Goal: Information Seeking & Learning: Learn about a topic

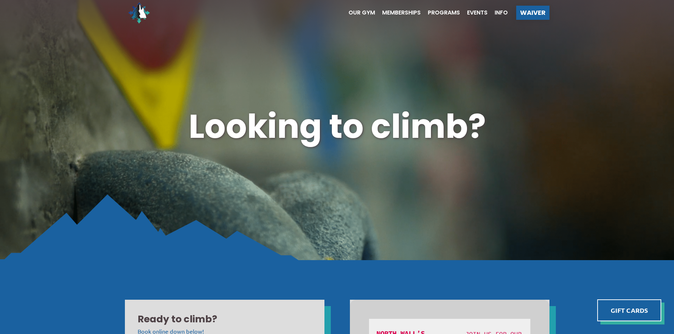
scroll to position [9, 0]
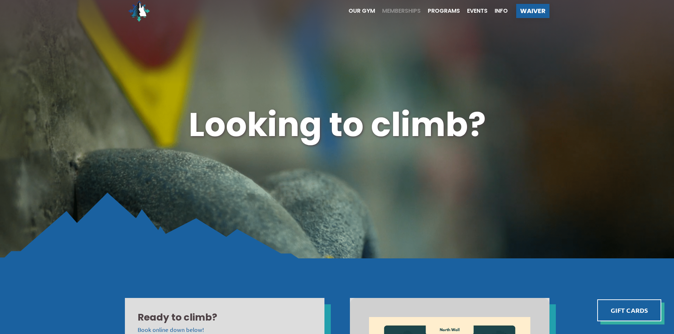
click at [396, 10] on span "Memberships" at bounding box center [401, 11] width 39 height 6
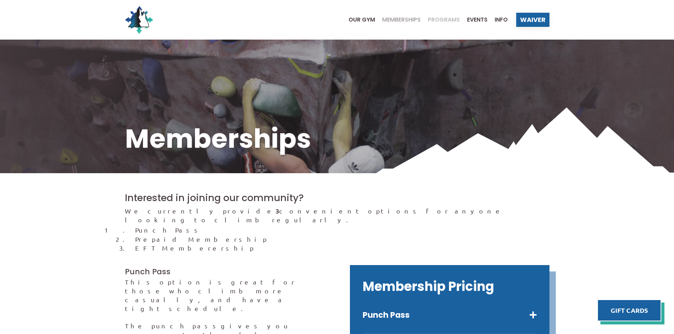
click at [444, 20] on span "Programs" at bounding box center [444, 20] width 32 height 6
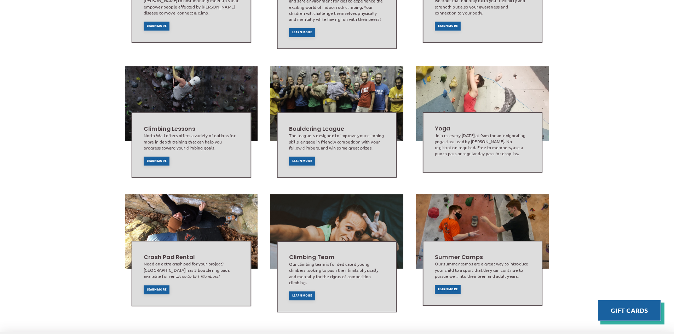
scroll to position [345, 0]
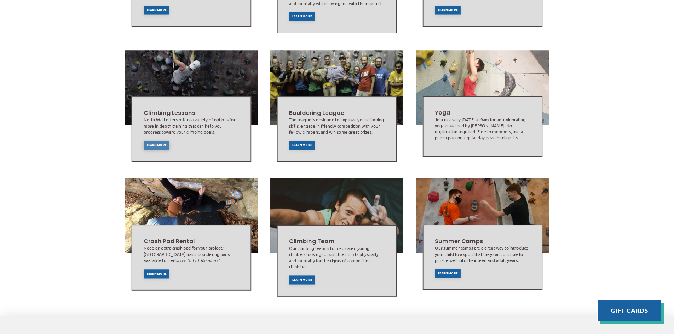
click at [152, 146] on span "Learn More" at bounding box center [157, 145] width 20 height 3
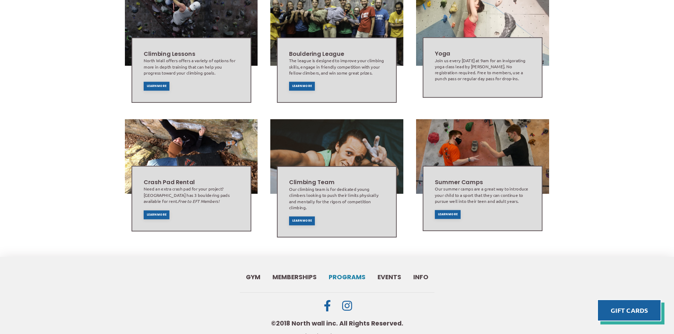
scroll to position [406, 0]
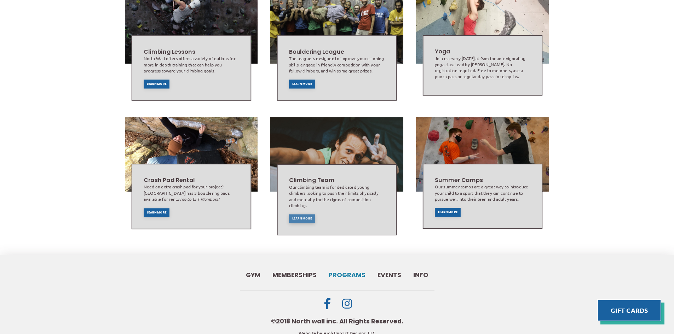
click at [306, 219] on span "Learn More" at bounding box center [302, 218] width 20 height 3
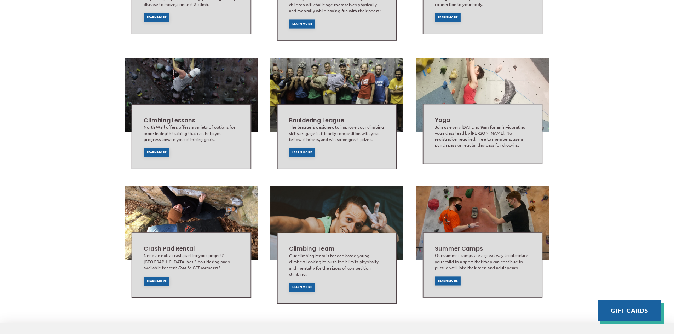
scroll to position [353, 0]
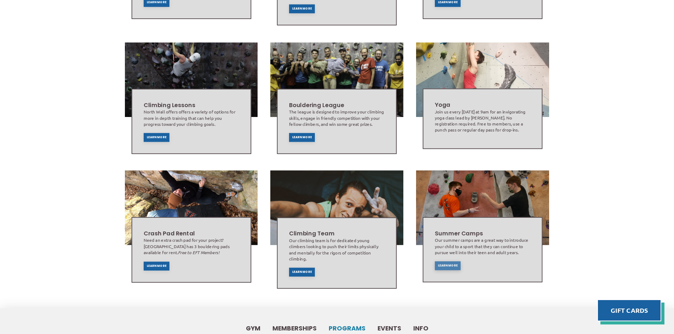
click at [451, 265] on span "Learn More" at bounding box center [448, 265] width 20 height 3
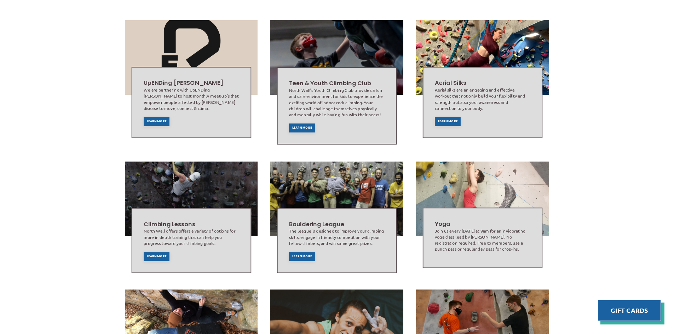
scroll to position [184, 0]
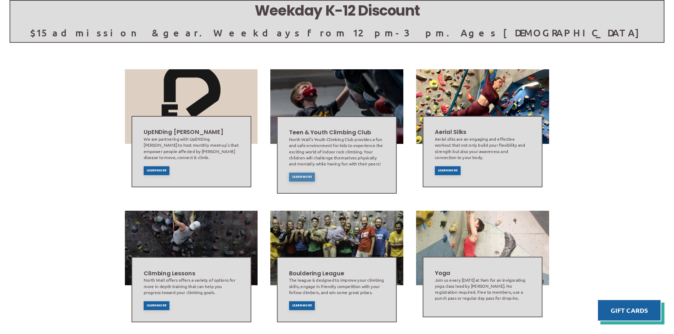
click at [297, 175] on div "Learn More" at bounding box center [302, 177] width 26 height 9
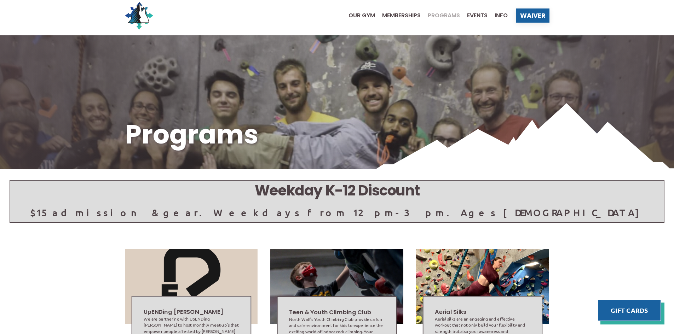
scroll to position [0, 0]
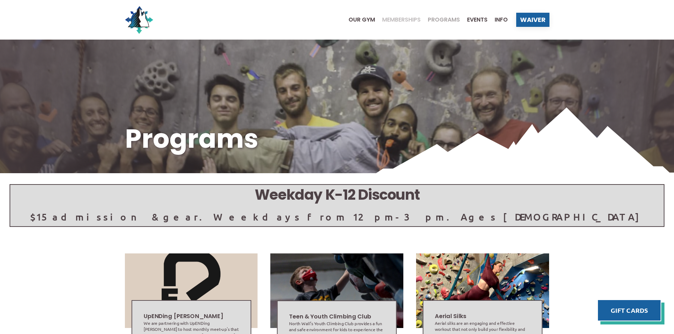
click at [407, 20] on span "Memberships" at bounding box center [401, 20] width 39 height 6
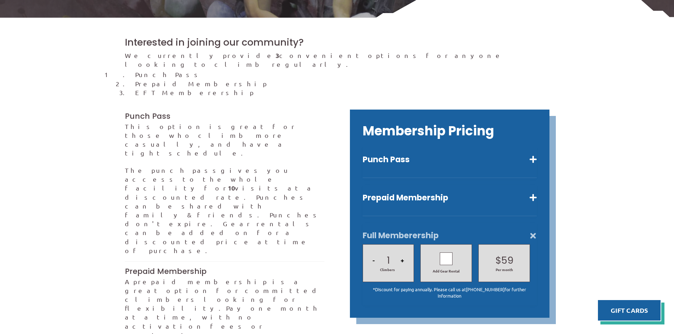
scroll to position [159, 0]
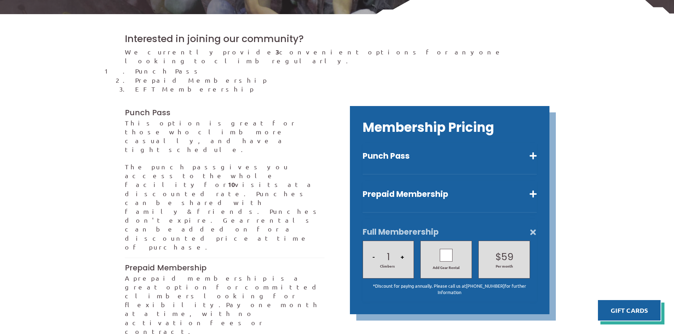
click at [402, 248] on button "+" at bounding box center [402, 257] width 8 height 24
click at [445, 249] on div at bounding box center [446, 255] width 13 height 13
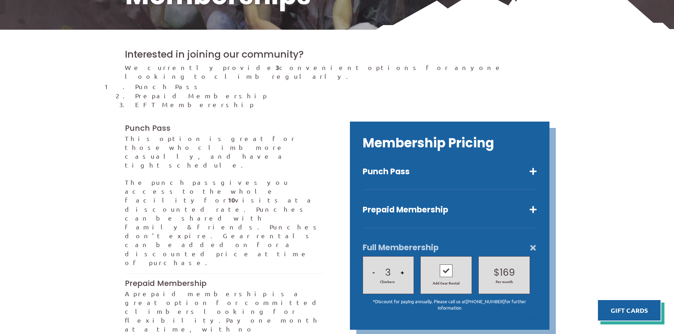
scroll to position [142, 0]
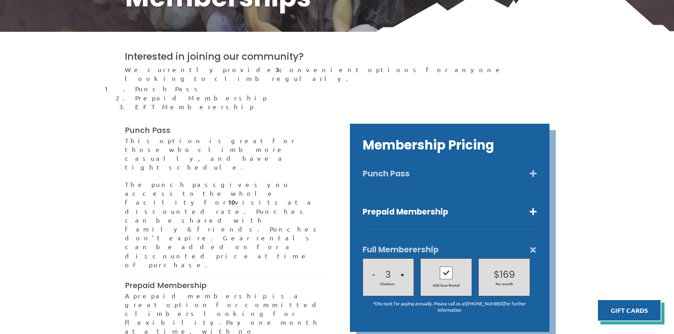
click at [535, 169] on button "Punch Pass" at bounding box center [450, 174] width 174 height 10
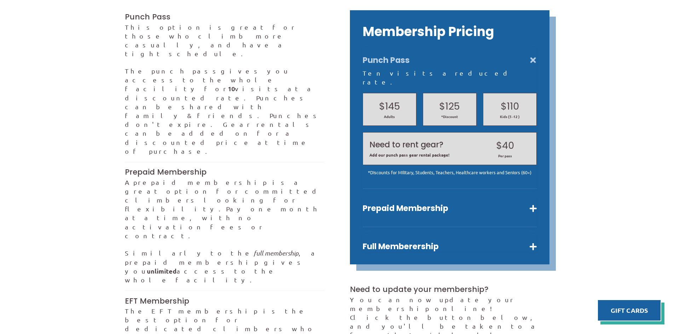
scroll to position [257, 0]
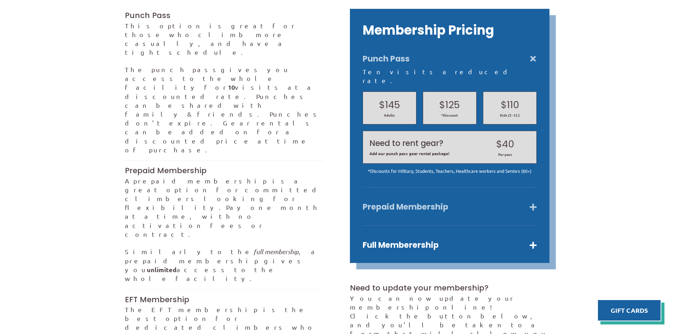
click at [530, 202] on button "Prepaid Membership" at bounding box center [450, 207] width 174 height 10
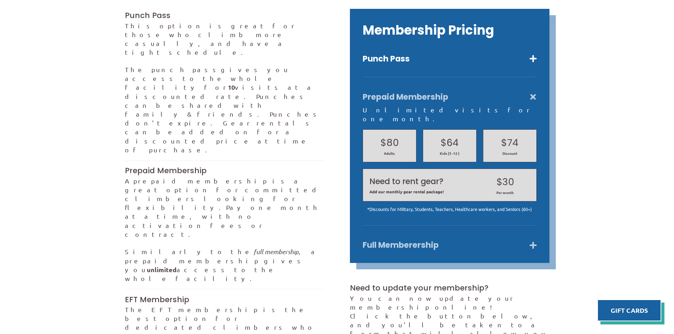
click at [532, 240] on button "Full Memberership" at bounding box center [450, 245] width 174 height 10
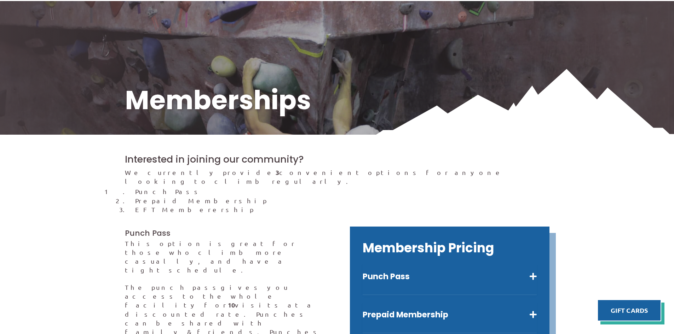
scroll to position [0, 0]
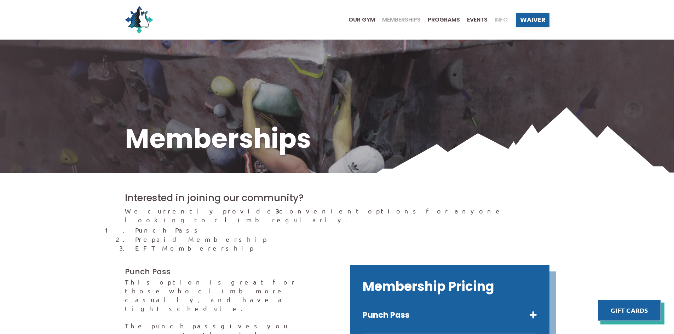
click at [502, 21] on span "Info" at bounding box center [501, 20] width 13 height 6
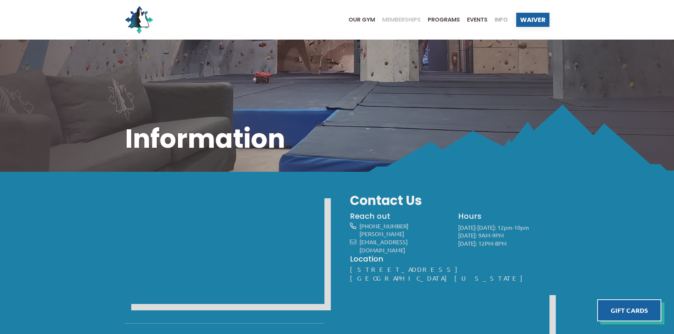
click at [397, 22] on span "Memberships" at bounding box center [401, 20] width 39 height 6
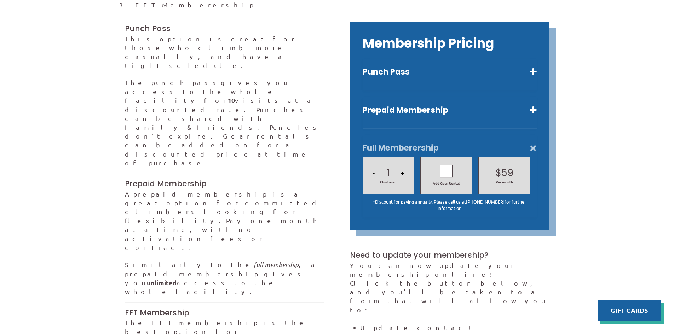
scroll to position [257, 0]
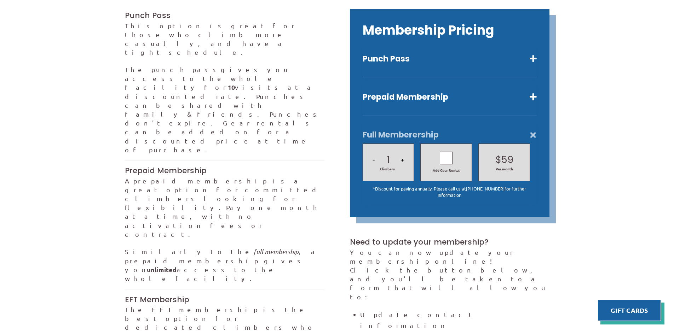
click at [403, 151] on button "+" at bounding box center [402, 160] width 8 height 24
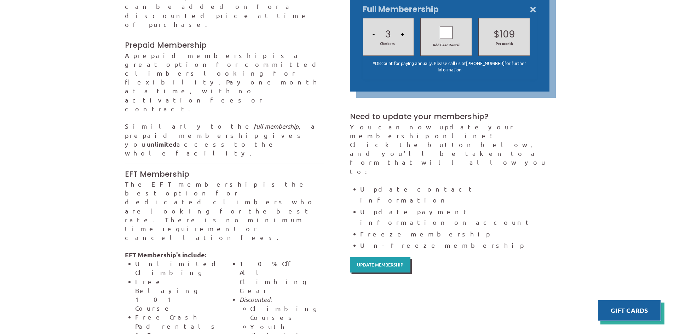
scroll to position [380, 0]
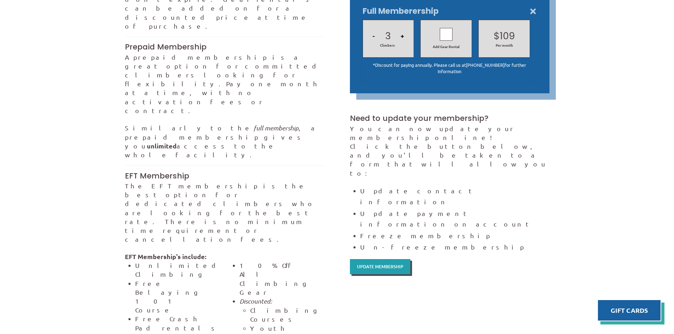
click at [443, 28] on div at bounding box center [446, 34] width 13 height 13
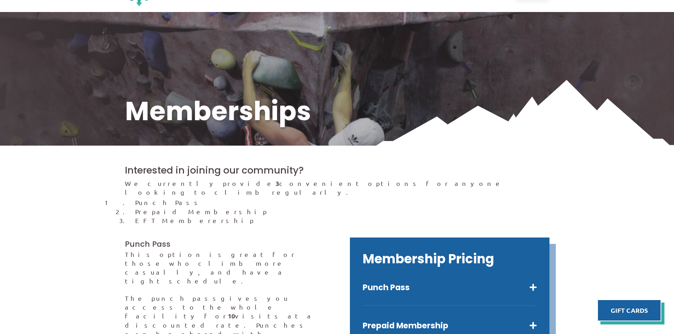
scroll to position [0, 0]
